Goal: Task Accomplishment & Management: Complete application form

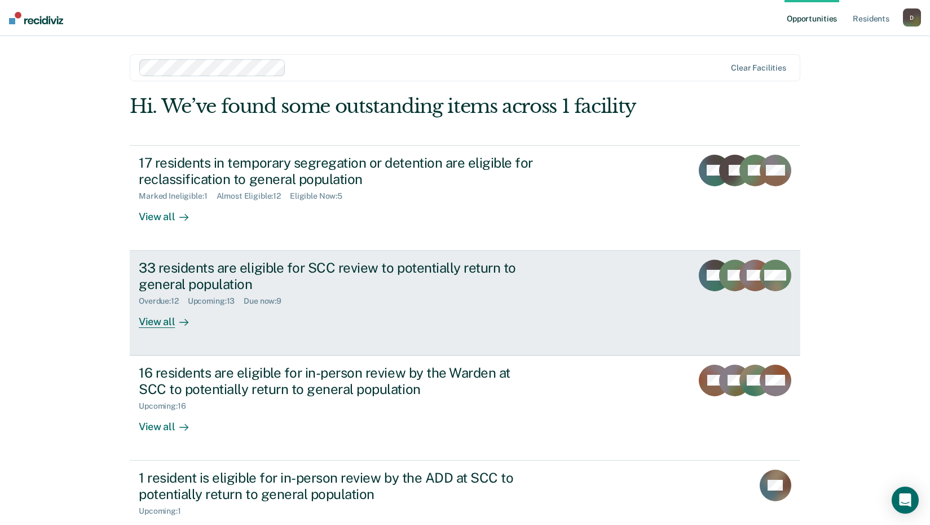
click at [161, 317] on div "View all" at bounding box center [170, 317] width 63 height 22
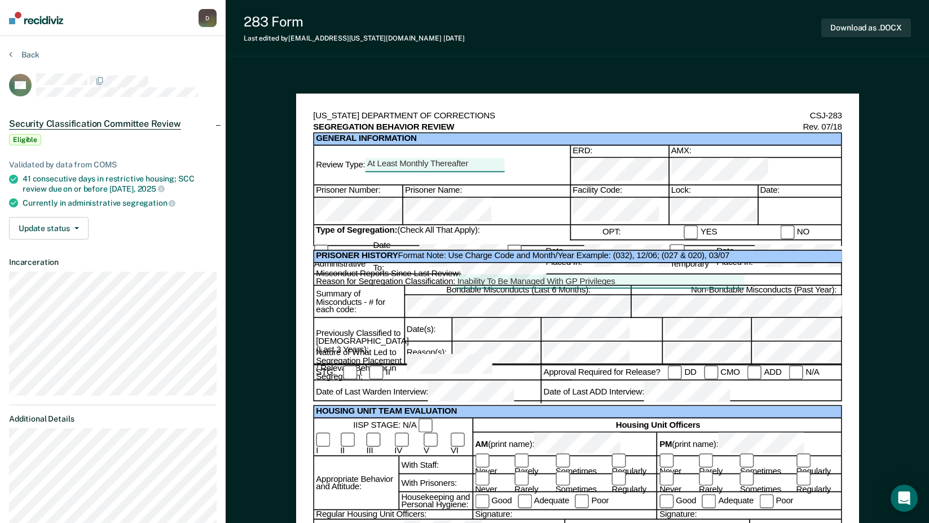
click at [772, 198] on div at bounding box center [799, 212] width 84 height 28
click at [769, 198] on div at bounding box center [799, 212] width 84 height 28
click at [764, 199] on div at bounding box center [799, 212] width 84 height 28
drag, startPoint x: 699, startPoint y: 204, endPoint x: 710, endPoint y: 204, distance: 10.7
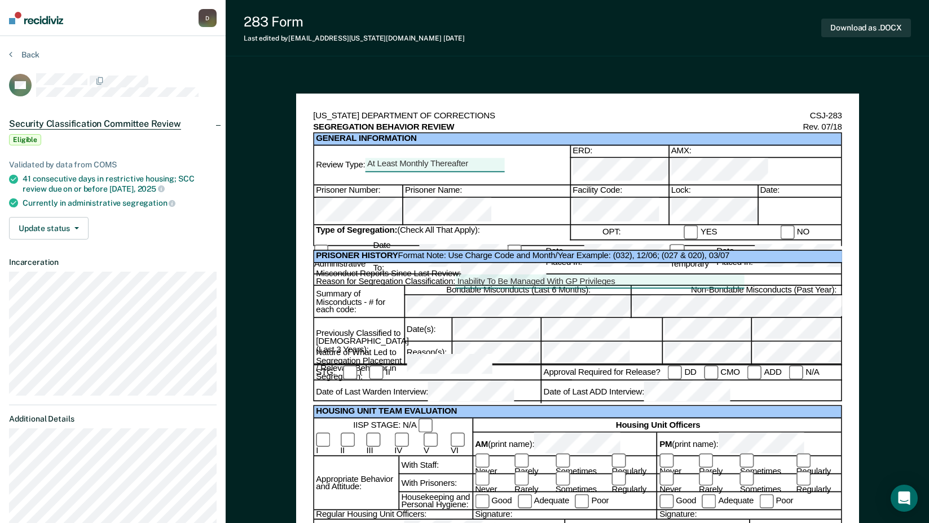
click at [699, 226] on label "YES" at bounding box center [700, 233] width 33 height 14
click at [627, 276] on div "Inability To Be Managed With GP Privileges" at bounding box center [599, 281] width 285 height 11
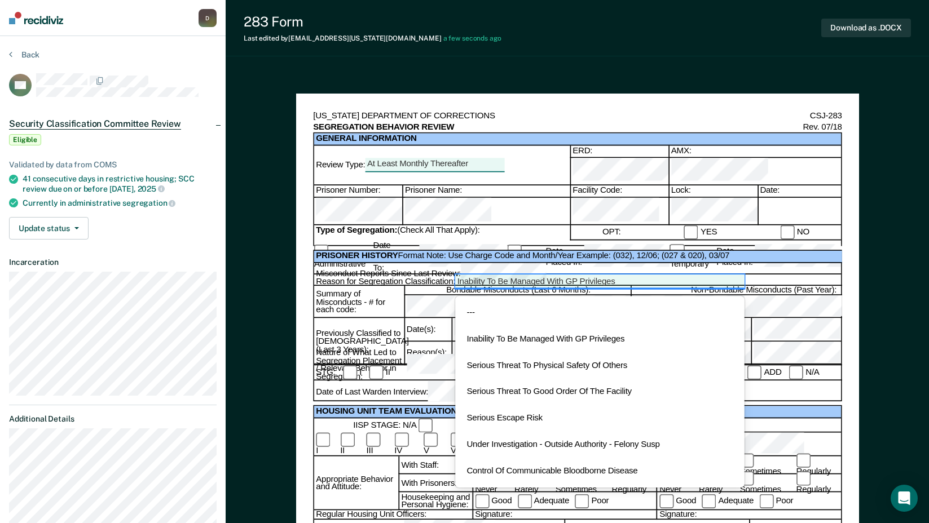
click at [627, 276] on div "Inability To Be Managed With GP Privileges" at bounding box center [599, 281] width 285 height 11
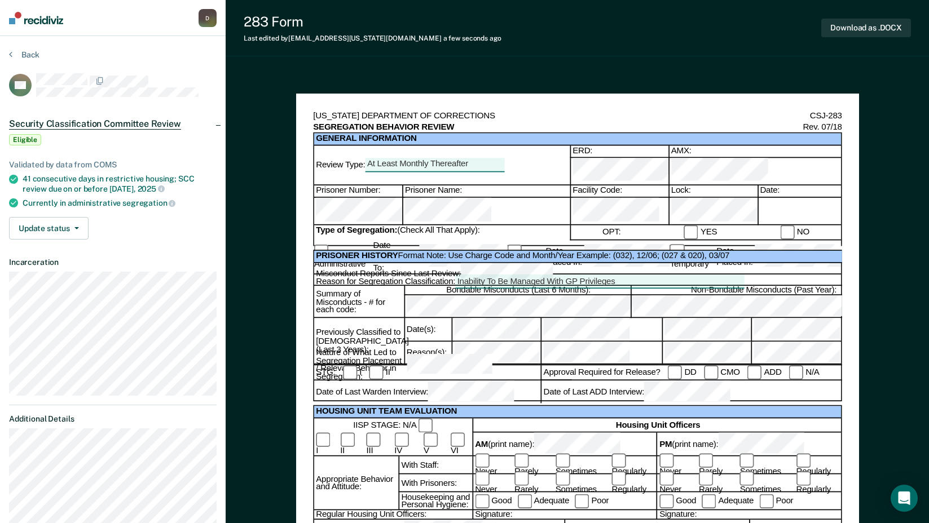
click at [731, 475] on div "Never Rarely Sometimes Regularly" at bounding box center [748, 484] width 184 height 18
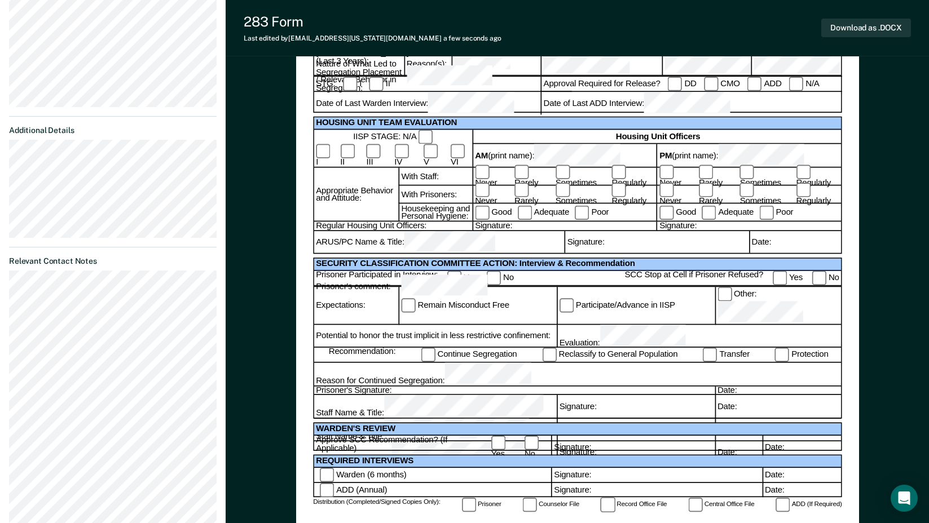
scroll to position [345, 0]
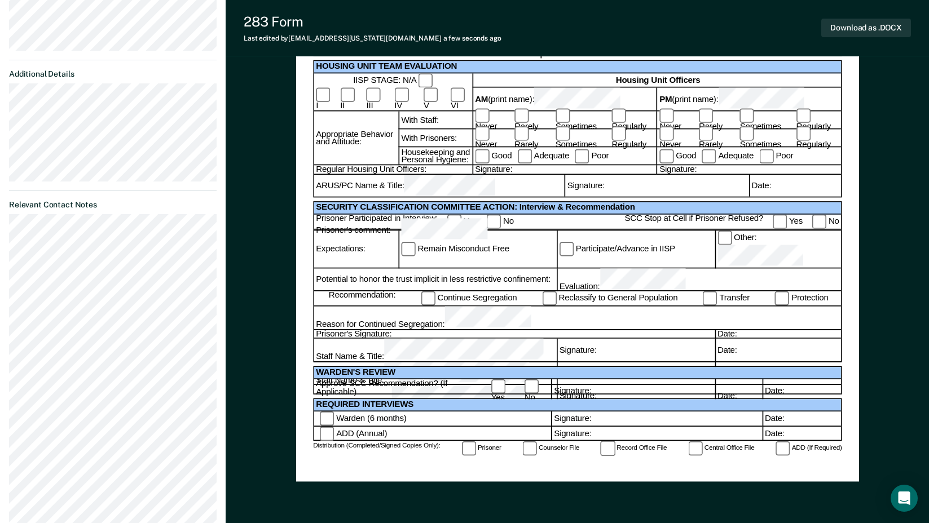
click at [782, 193] on div "Date:" at bounding box center [794, 186] width 92 height 22
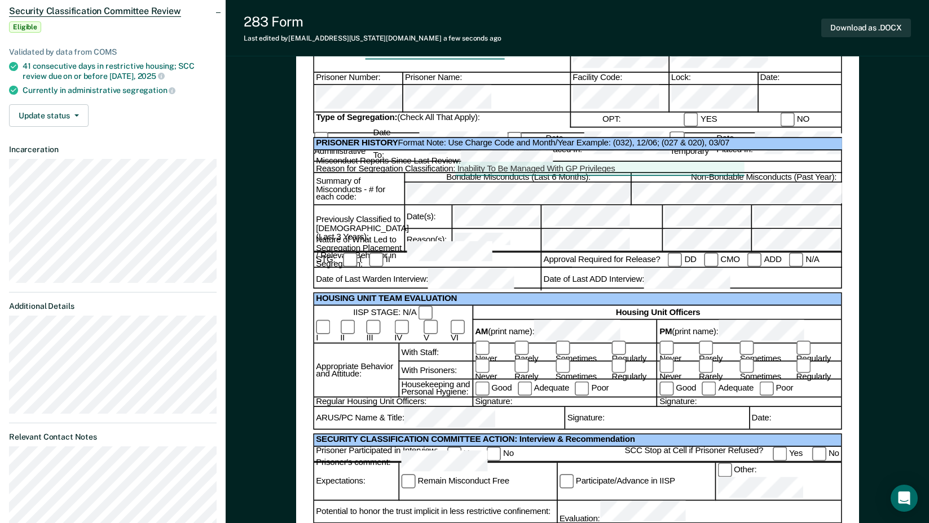
scroll to position [0, 0]
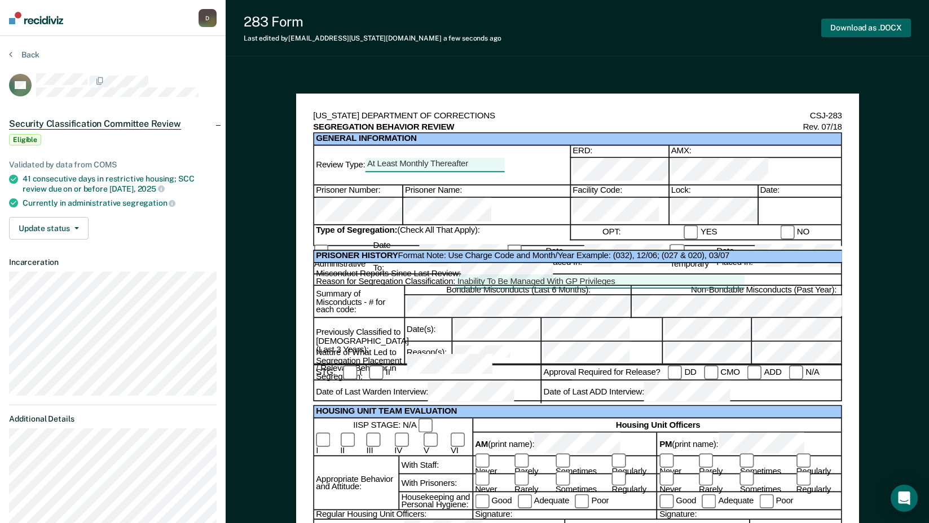
click at [873, 25] on button "Download as .DOCX" at bounding box center [866, 28] width 90 height 19
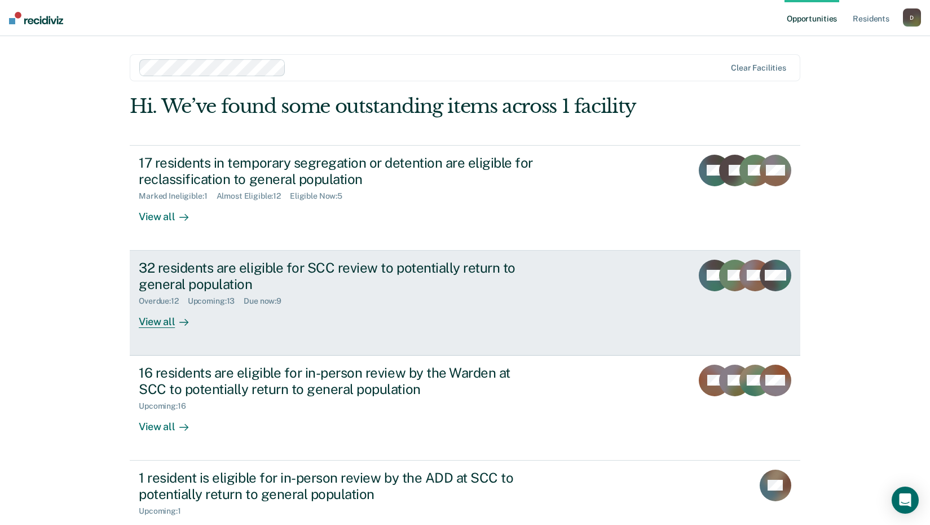
click at [149, 323] on div "View all" at bounding box center [170, 317] width 63 height 22
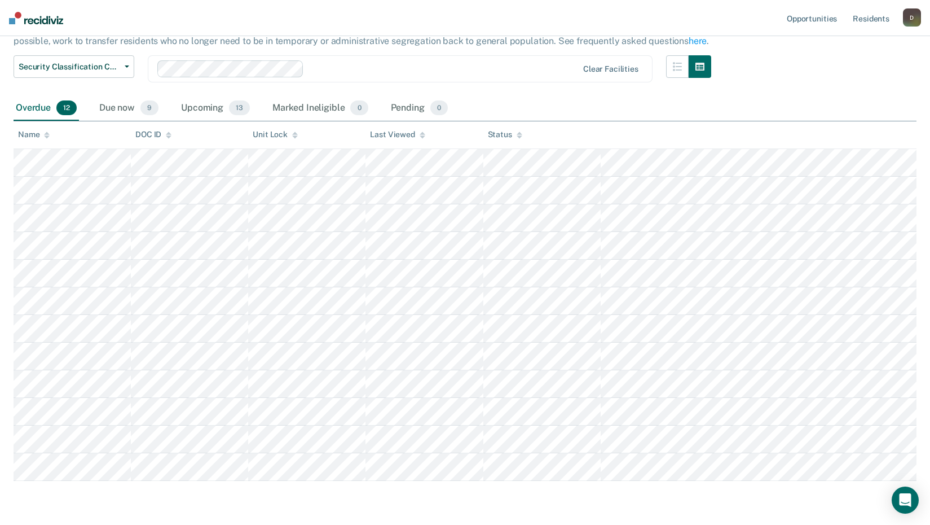
scroll to position [77, 0]
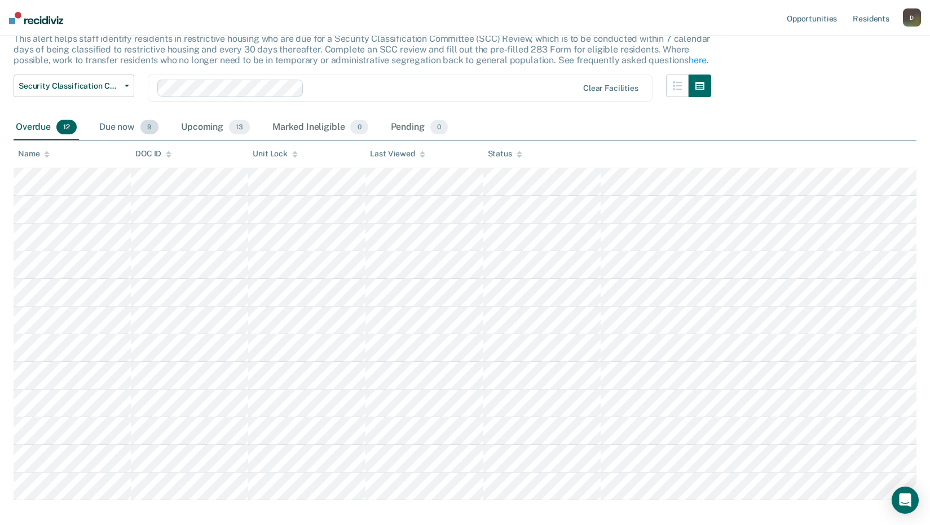
click at [132, 124] on div "Due now 9" at bounding box center [129, 127] width 64 height 25
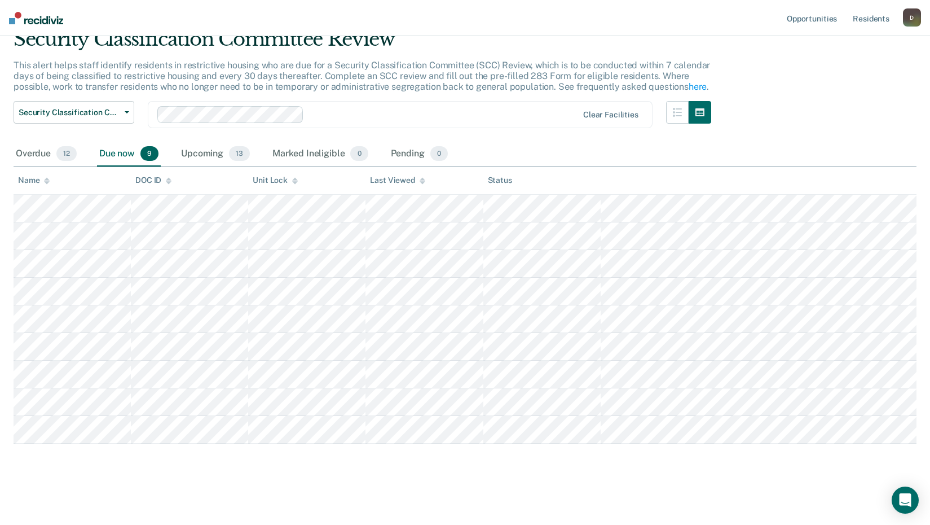
scroll to position [50, 0]
click at [208, 148] on div "Upcoming 13" at bounding box center [215, 154] width 73 height 25
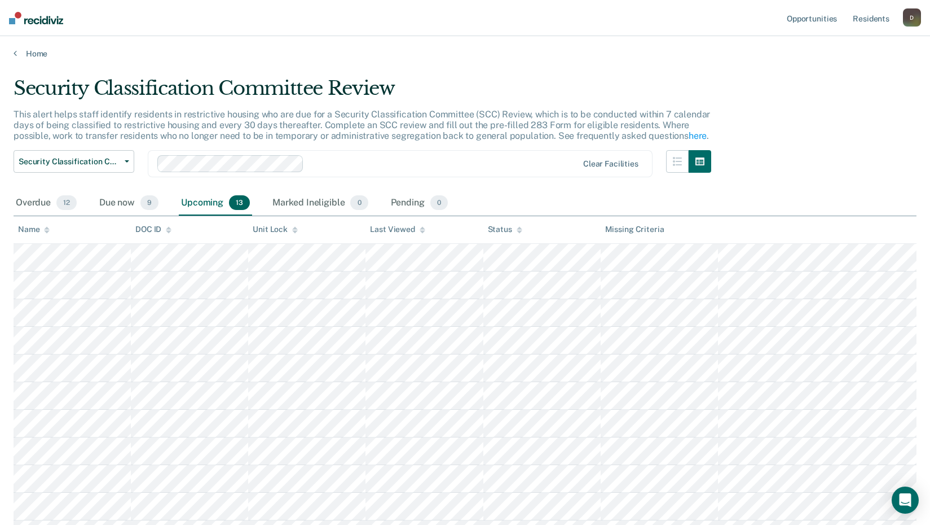
scroll to position [0, 0]
click at [38, 203] on div "Overdue 12" at bounding box center [46, 204] width 65 height 25
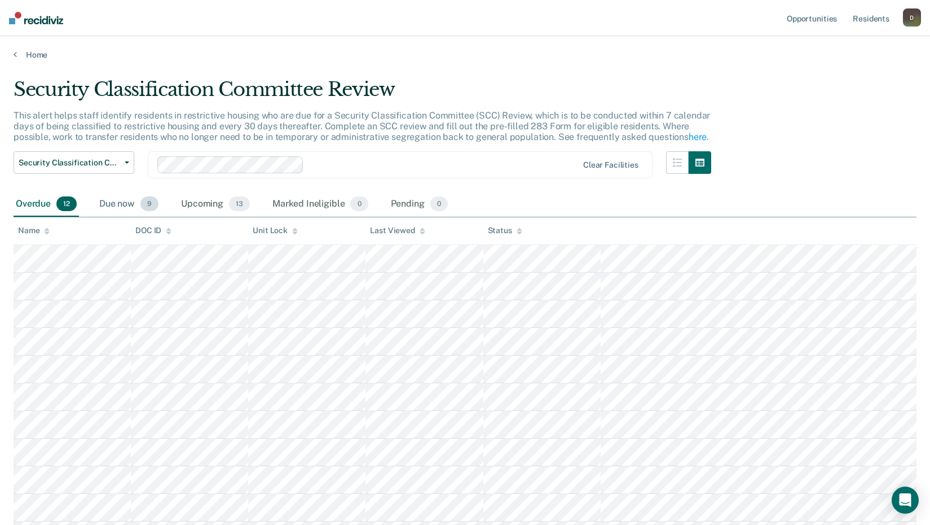
click at [127, 205] on div "Due now 9" at bounding box center [129, 204] width 64 height 25
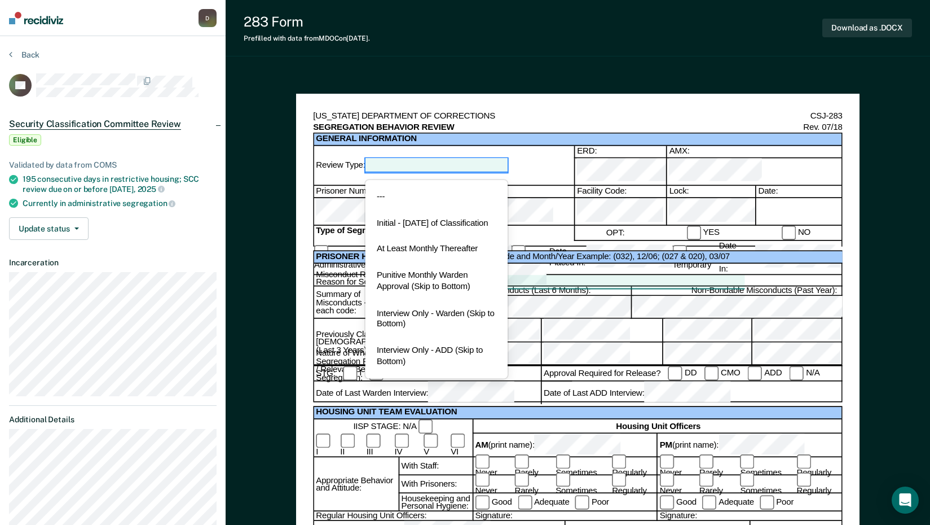
click at [431, 158] on div at bounding box center [436, 165] width 142 height 14
click at [428, 250] on div "At Least Monthly Thereafter" at bounding box center [436, 249] width 142 height 27
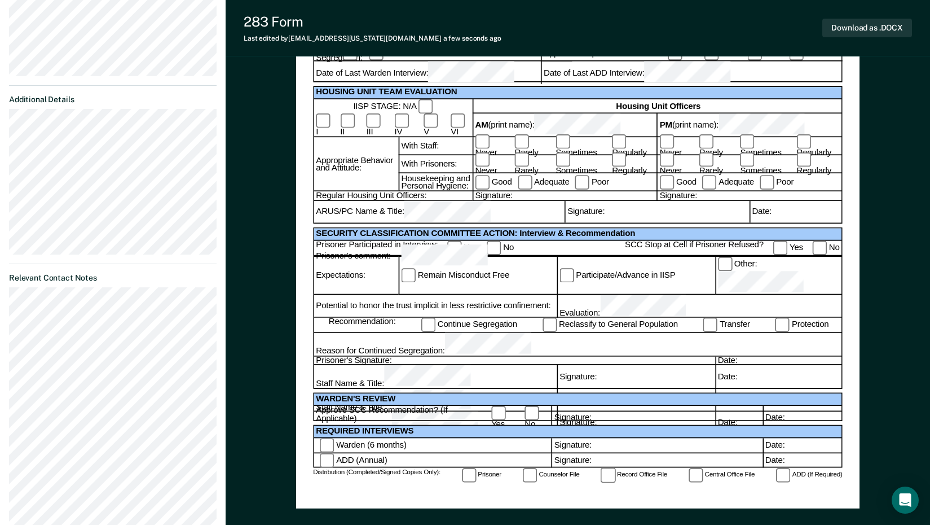
scroll to position [338, 0]
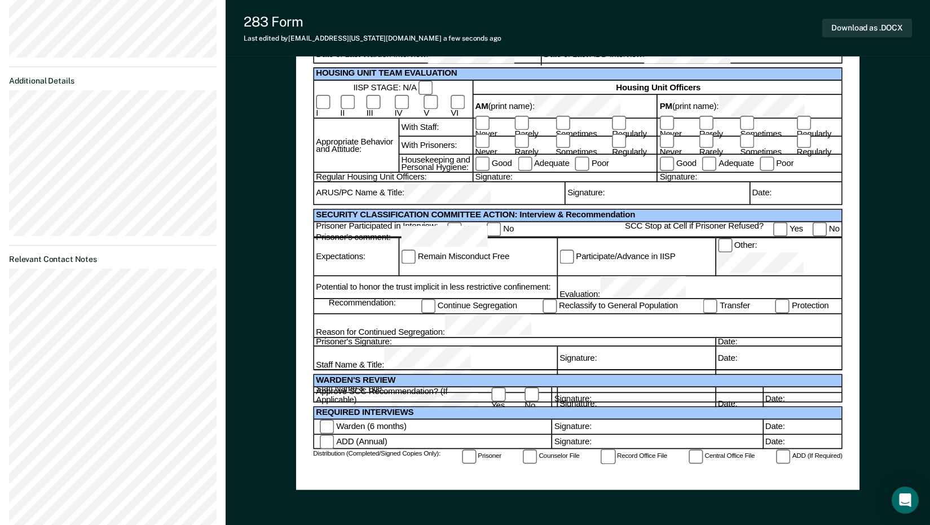
click at [413, 337] on div "Prisoner's Signature:" at bounding box center [514, 341] width 401 height 9
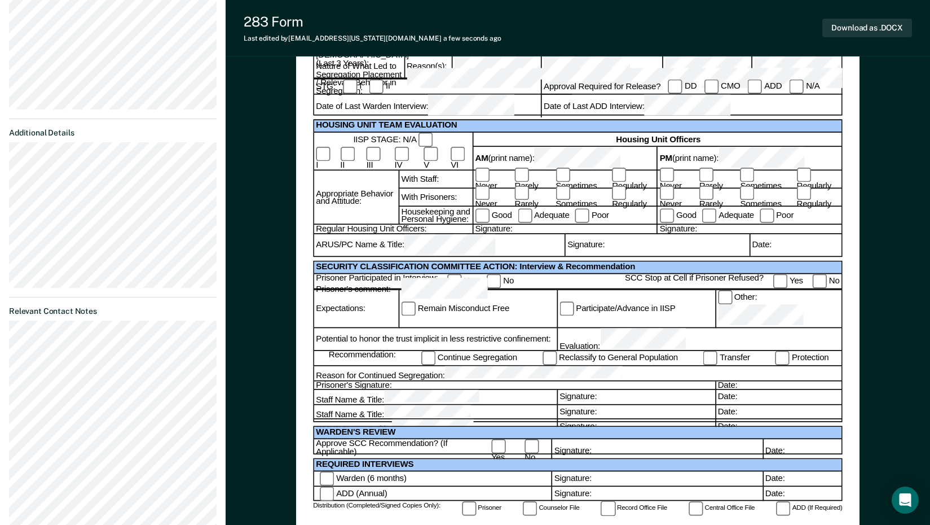
scroll to position [282, 0]
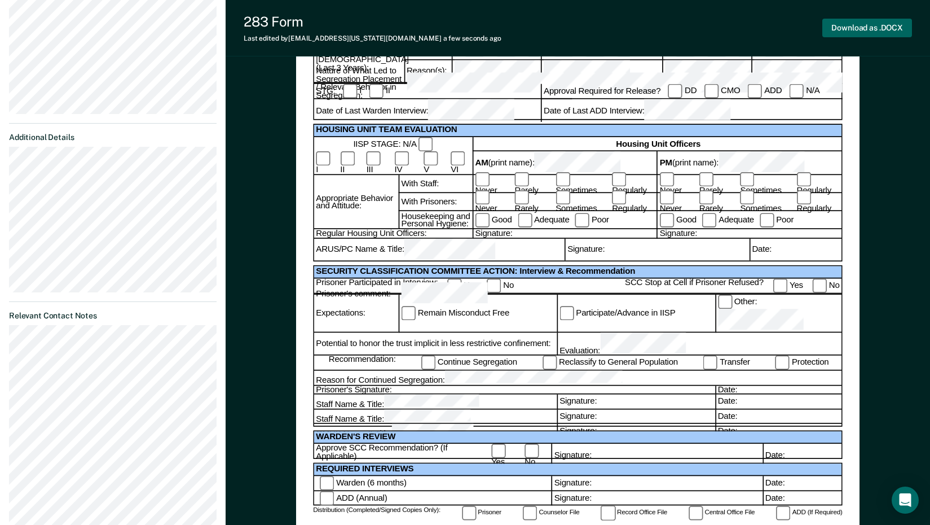
click at [861, 31] on button "Download as .DOCX" at bounding box center [867, 28] width 90 height 19
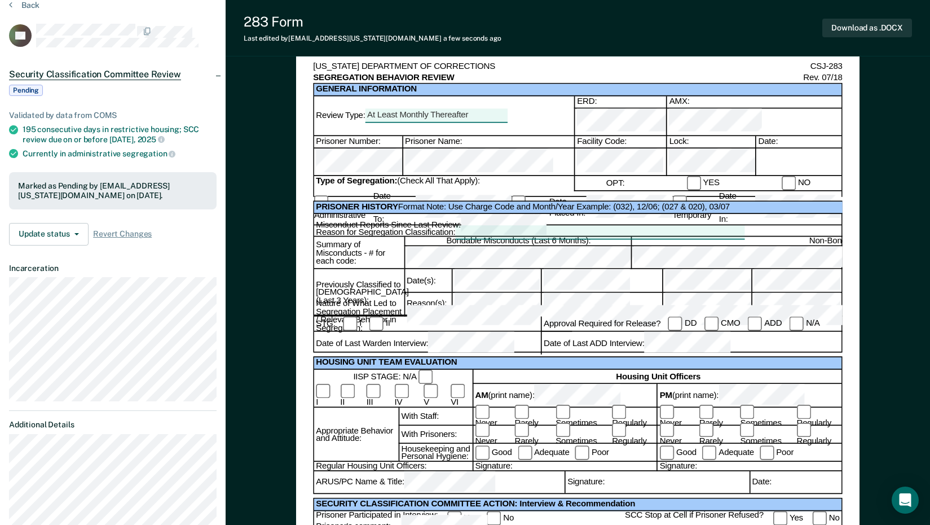
scroll to position [0, 0]
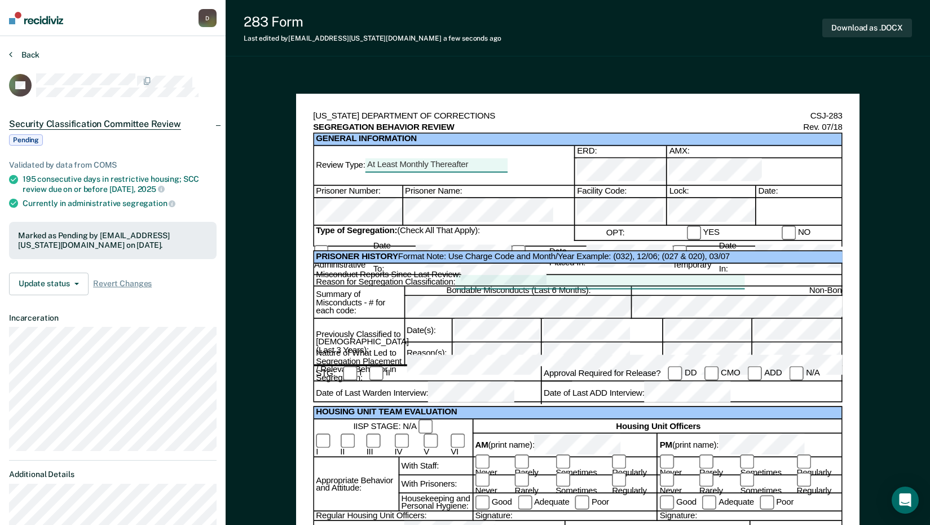
click at [26, 58] on button "Back" at bounding box center [24, 55] width 30 height 10
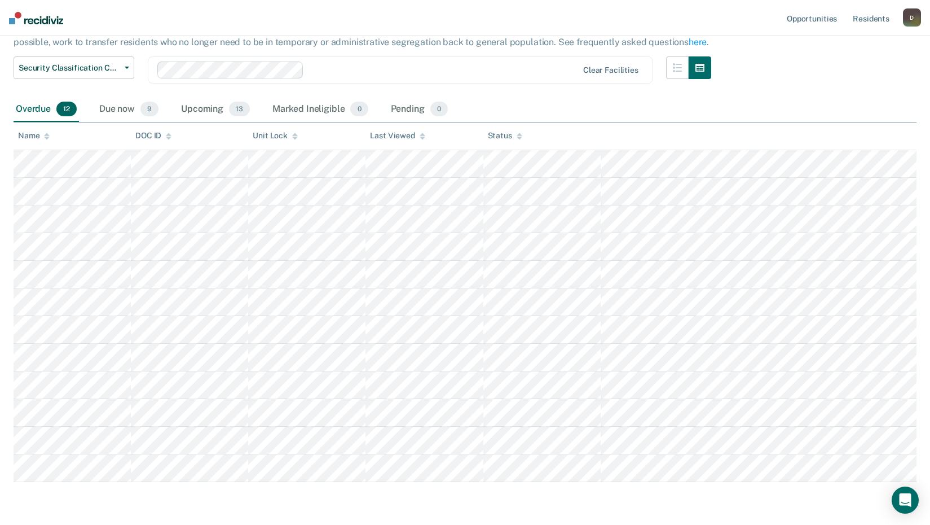
scroll to position [113, 0]
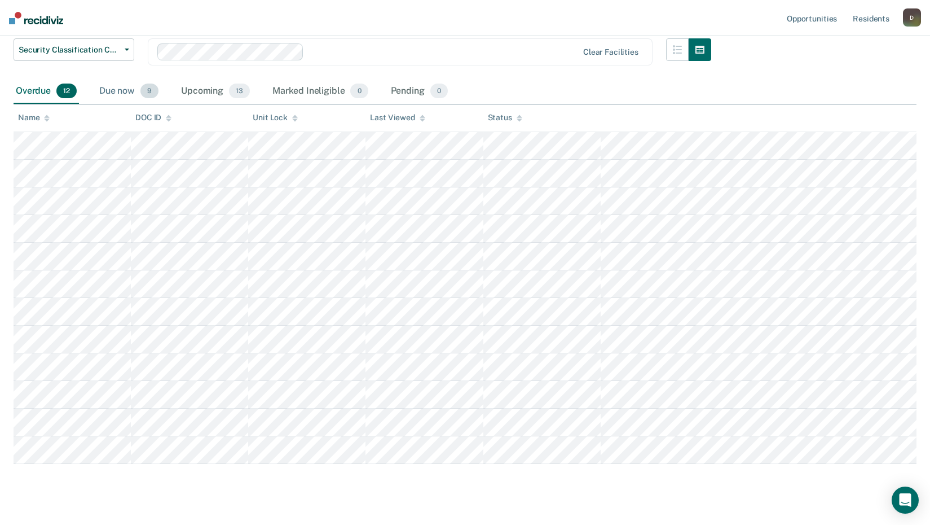
click at [124, 91] on div "Due now 9" at bounding box center [129, 91] width 64 height 25
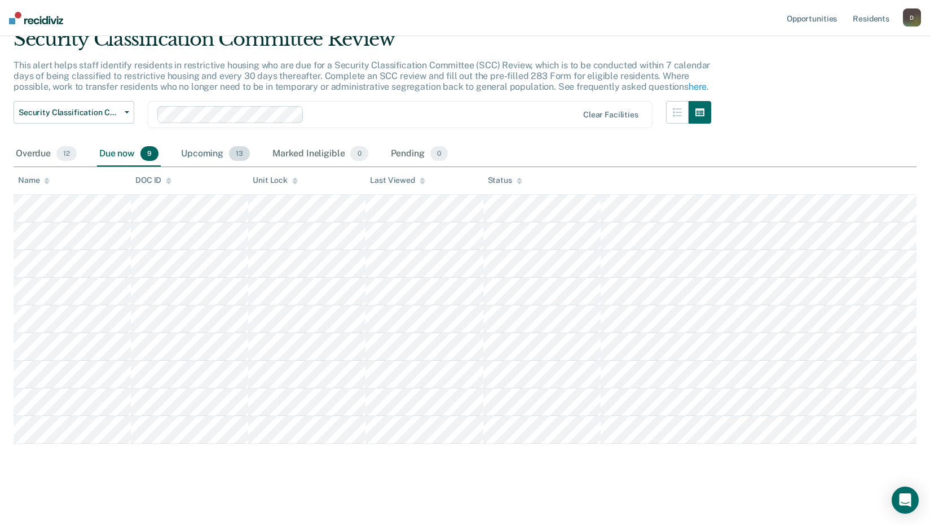
click at [199, 148] on div "Upcoming 13" at bounding box center [215, 154] width 73 height 25
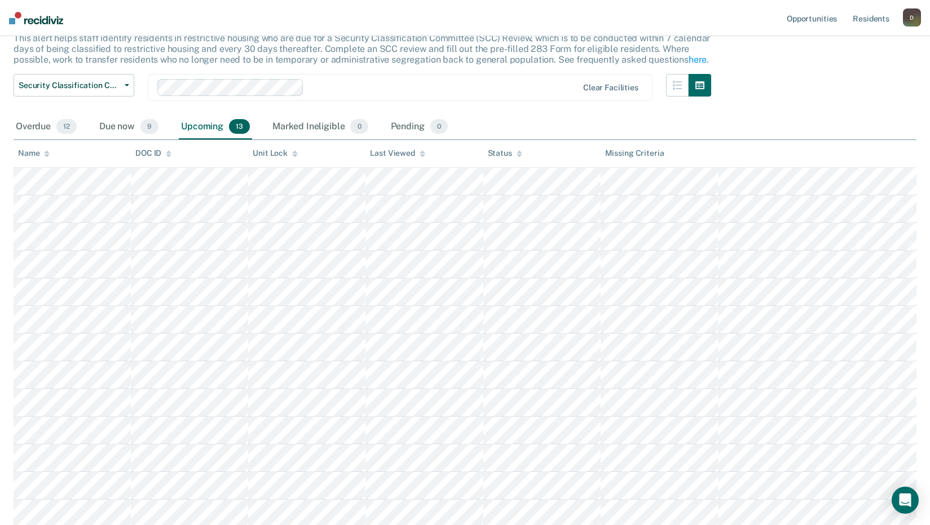
scroll to position [0, 0]
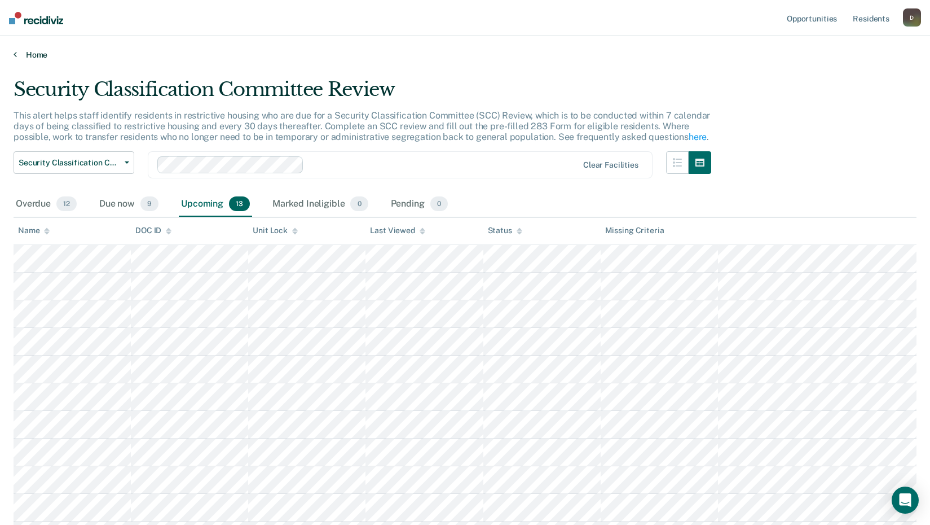
click at [20, 55] on link "Home" at bounding box center [465, 55] width 903 height 10
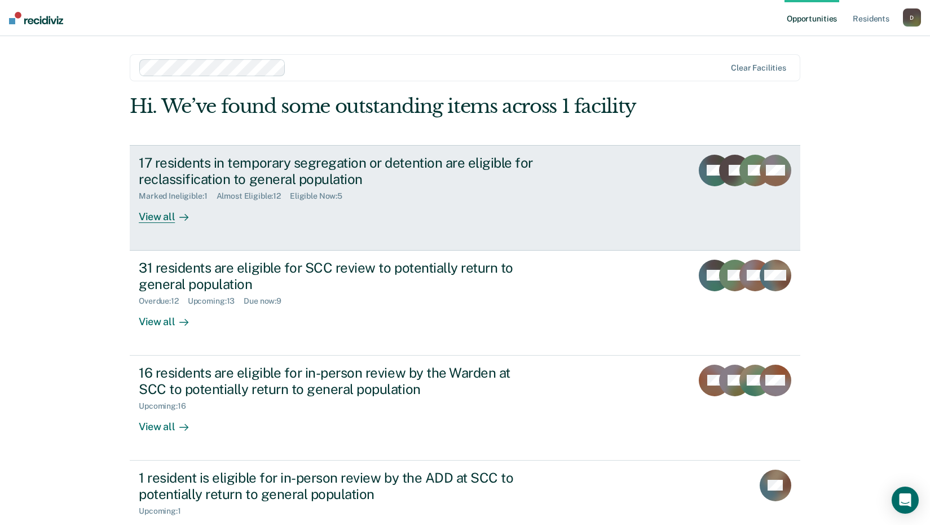
click at [152, 218] on div "View all" at bounding box center [170, 212] width 63 height 22
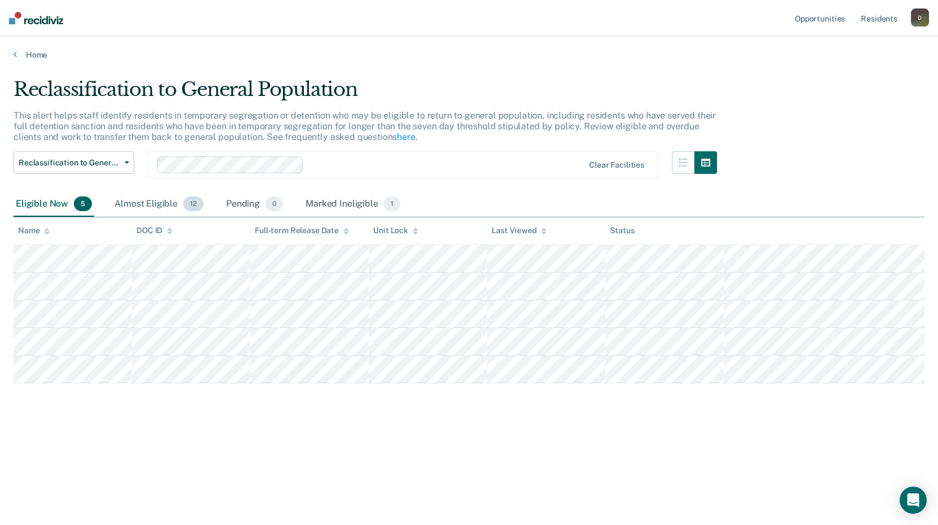
click at [156, 209] on div "Almost Eligible 12" at bounding box center [159, 204] width 94 height 25
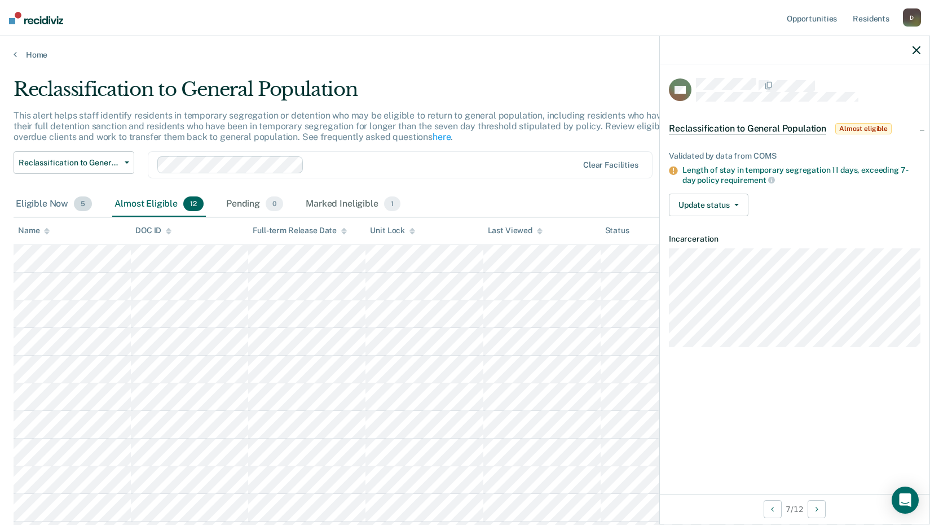
click at [61, 204] on div "Eligible Now 5" at bounding box center [54, 204] width 81 height 25
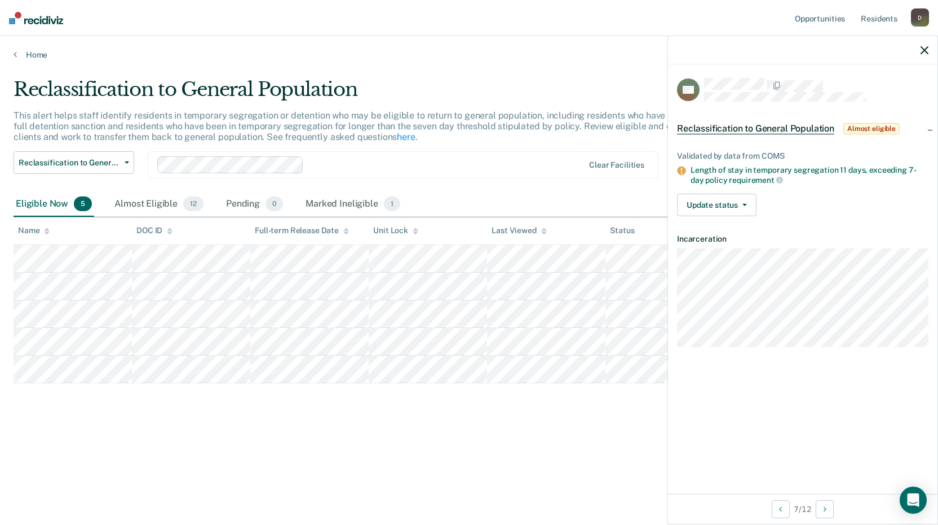
click at [920, 52] on div at bounding box center [803, 50] width 270 height 28
click at [922, 49] on icon "button" at bounding box center [925, 50] width 8 height 8
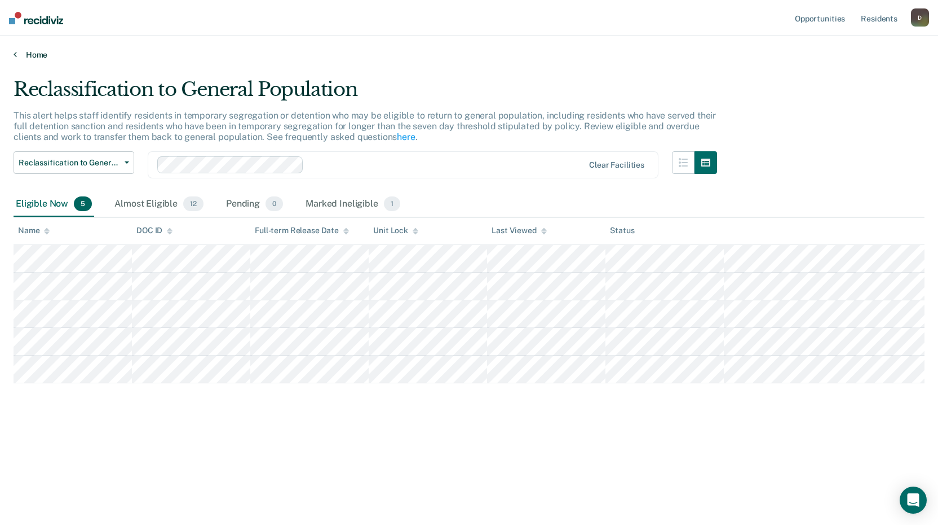
click at [29, 56] on link "Home" at bounding box center [469, 55] width 911 height 10
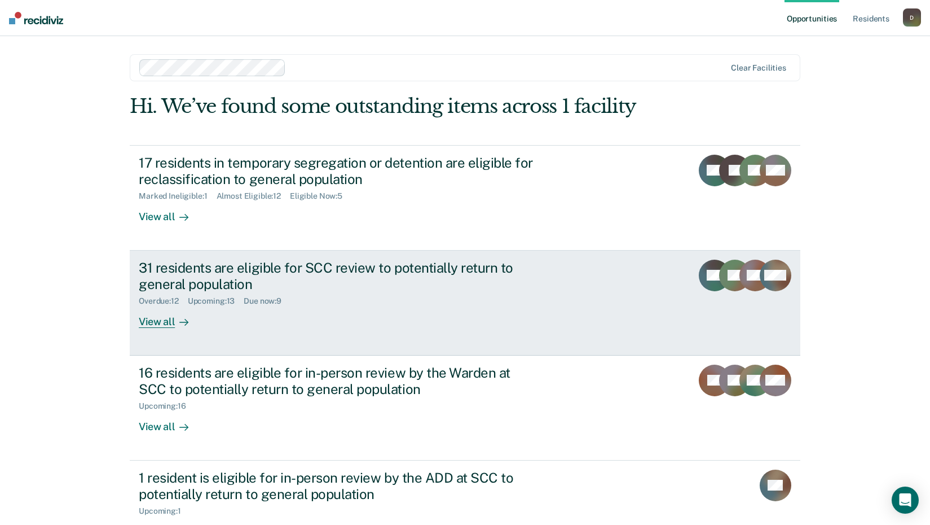
click at [175, 316] on div at bounding box center [182, 321] width 14 height 13
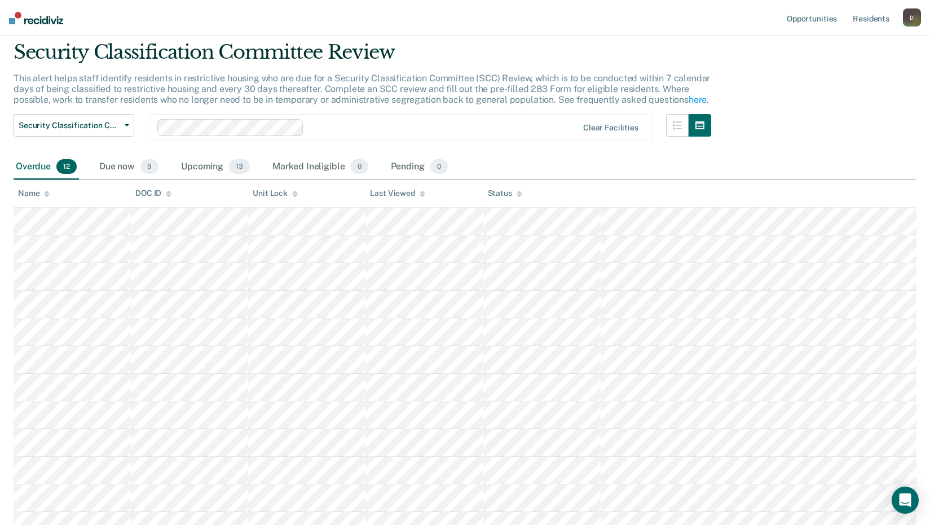
scroll to position [56, 0]
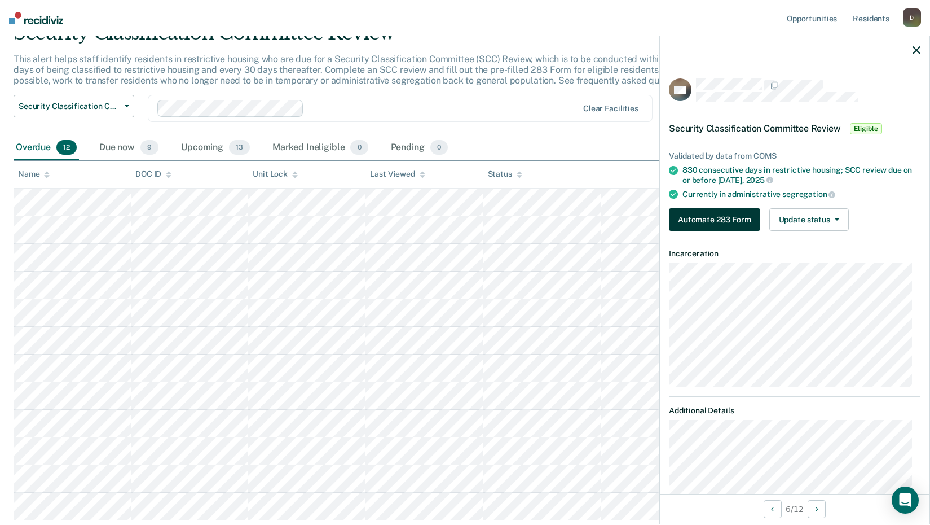
click at [726, 219] on button "Automate 283 Form" at bounding box center [714, 219] width 91 height 23
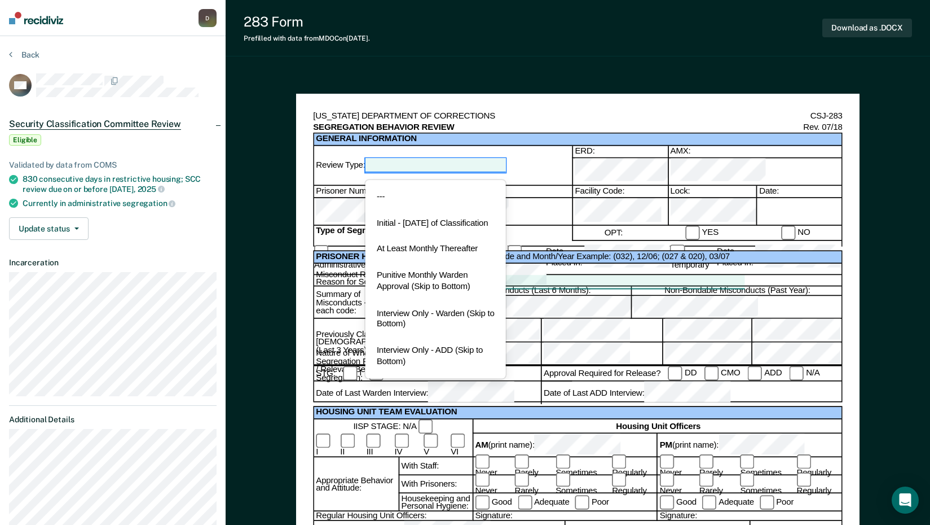
click at [488, 158] on div at bounding box center [435, 165] width 141 height 14
click at [455, 261] on div "At Least Monthly Thereafter" at bounding box center [435, 249] width 141 height 27
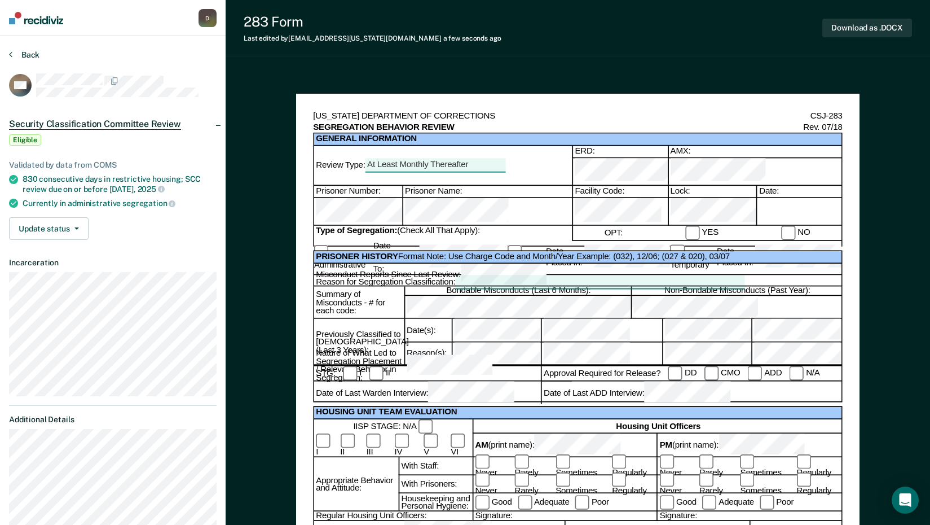
click at [28, 52] on button "Back" at bounding box center [24, 55] width 30 height 10
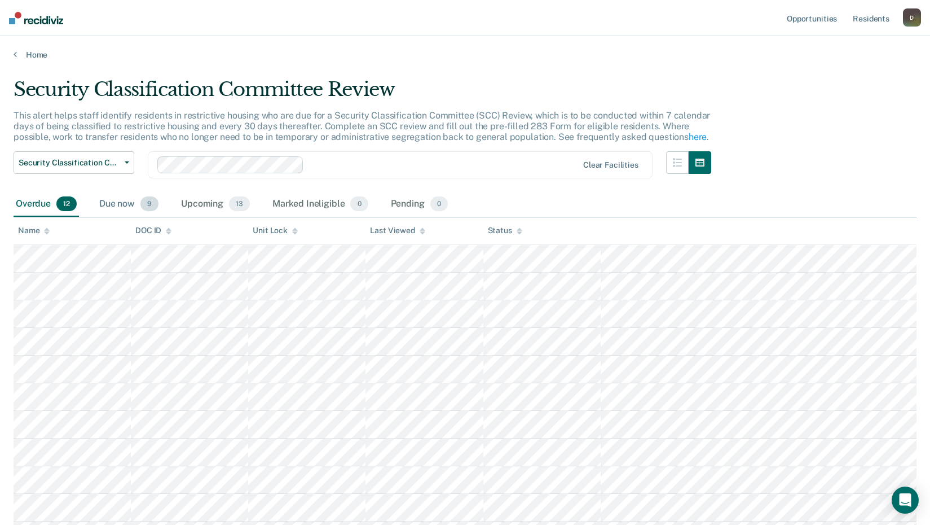
click at [118, 206] on div "Due now 9" at bounding box center [129, 204] width 64 height 25
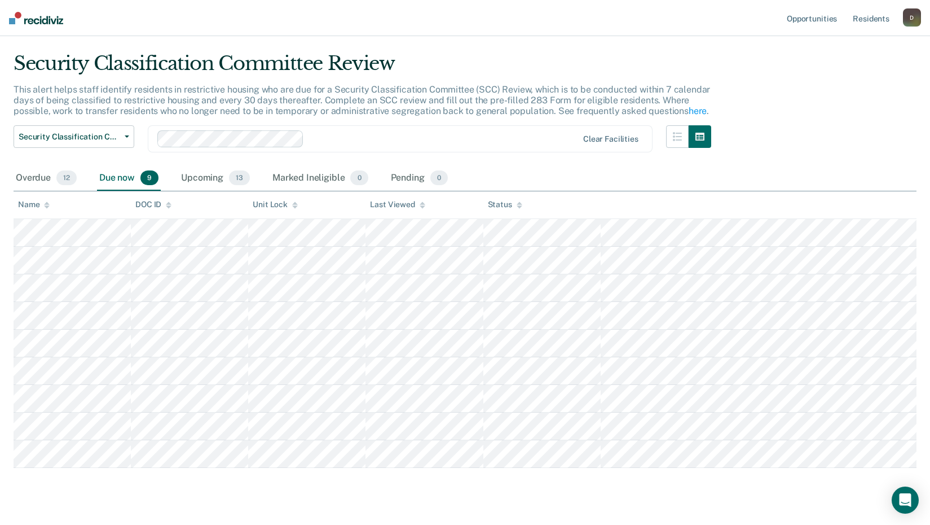
scroll to position [50, 0]
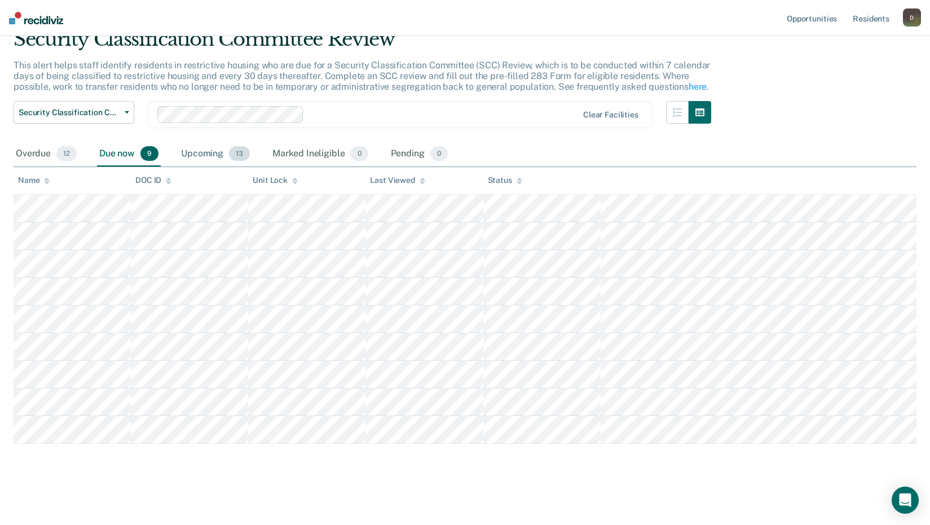
click at [208, 152] on div "Upcoming 13" at bounding box center [215, 154] width 73 height 25
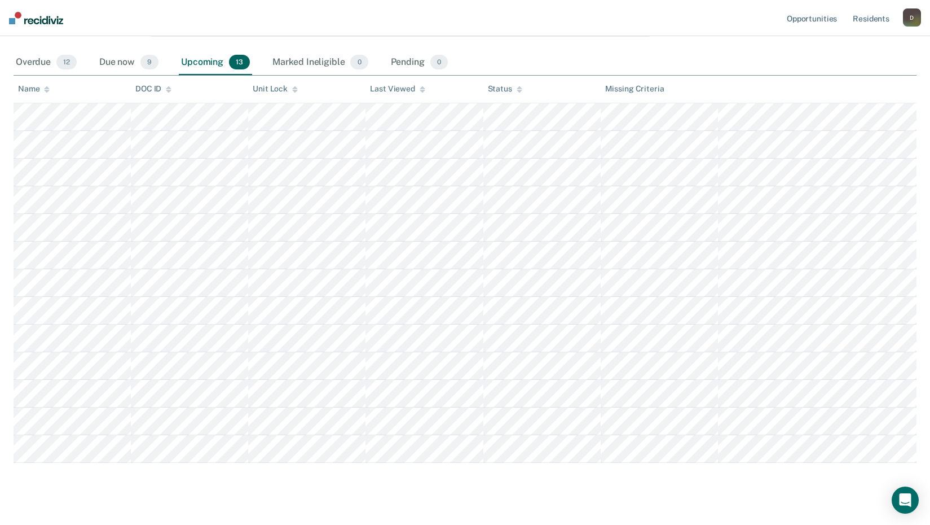
scroll to position [161, 0]
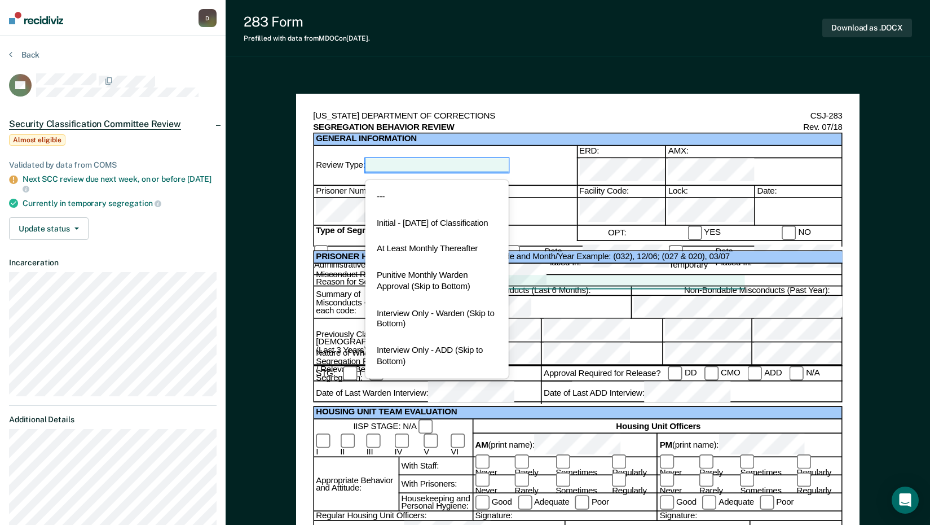
click at [500, 161] on div at bounding box center [436, 165] width 143 height 14
click at [425, 254] on div "At Least Monthly Thereafter" at bounding box center [436, 249] width 143 height 27
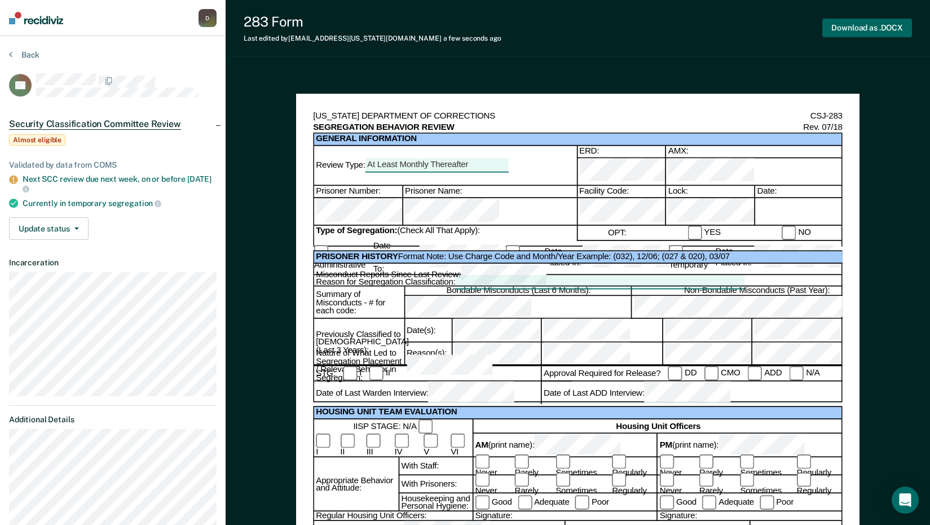
click at [879, 26] on button "Download as .DOCX" at bounding box center [867, 28] width 90 height 19
